Goal: Register for event/course

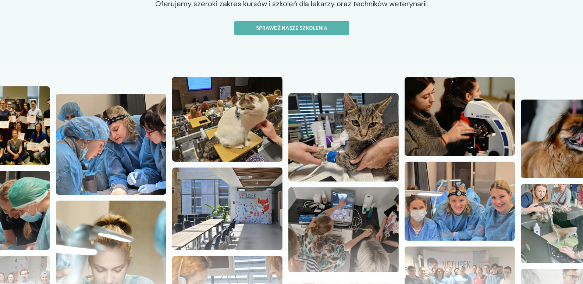
scroll to position [138, 0]
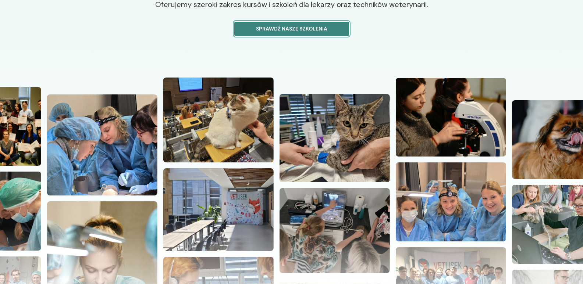
click at [321, 27] on p "Sprawdź nasze szkolenia" at bounding box center [292, 29] width 102 height 8
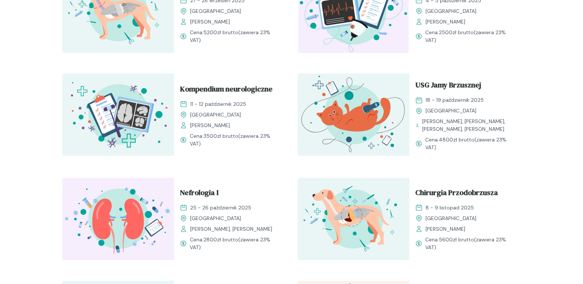
scroll to position [305, 0]
click at [428, 84] on span "USG Jamy Brzusznej" at bounding box center [448, 86] width 66 height 14
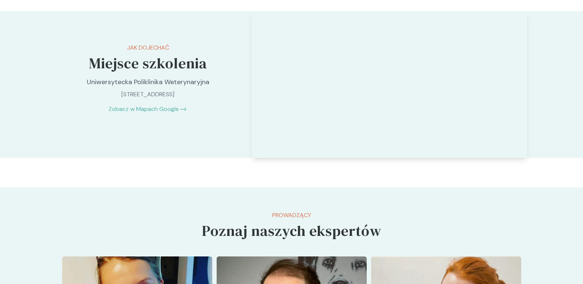
scroll to position [1600, 0]
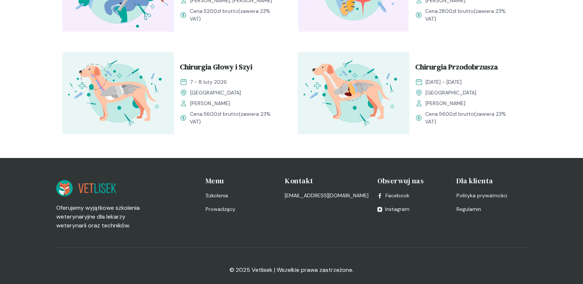
scroll to position [1066, 0]
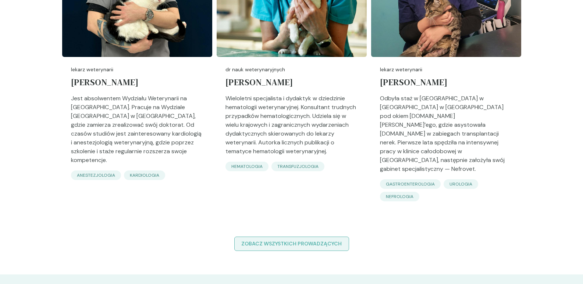
scroll to position [138, 0]
